Goal: Find specific page/section: Find specific page/section

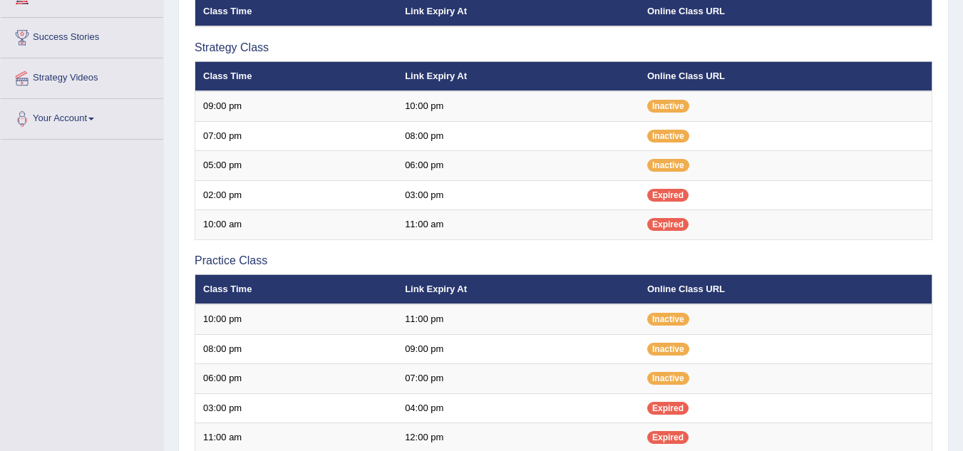
scroll to position [257, 0]
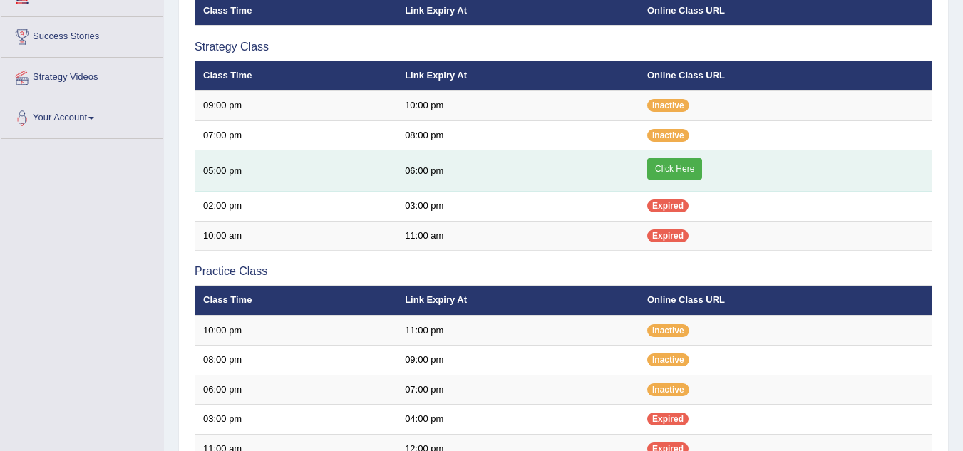
click at [676, 168] on link "Click Here" at bounding box center [674, 168] width 55 height 21
